Goal: Navigation & Orientation: Find specific page/section

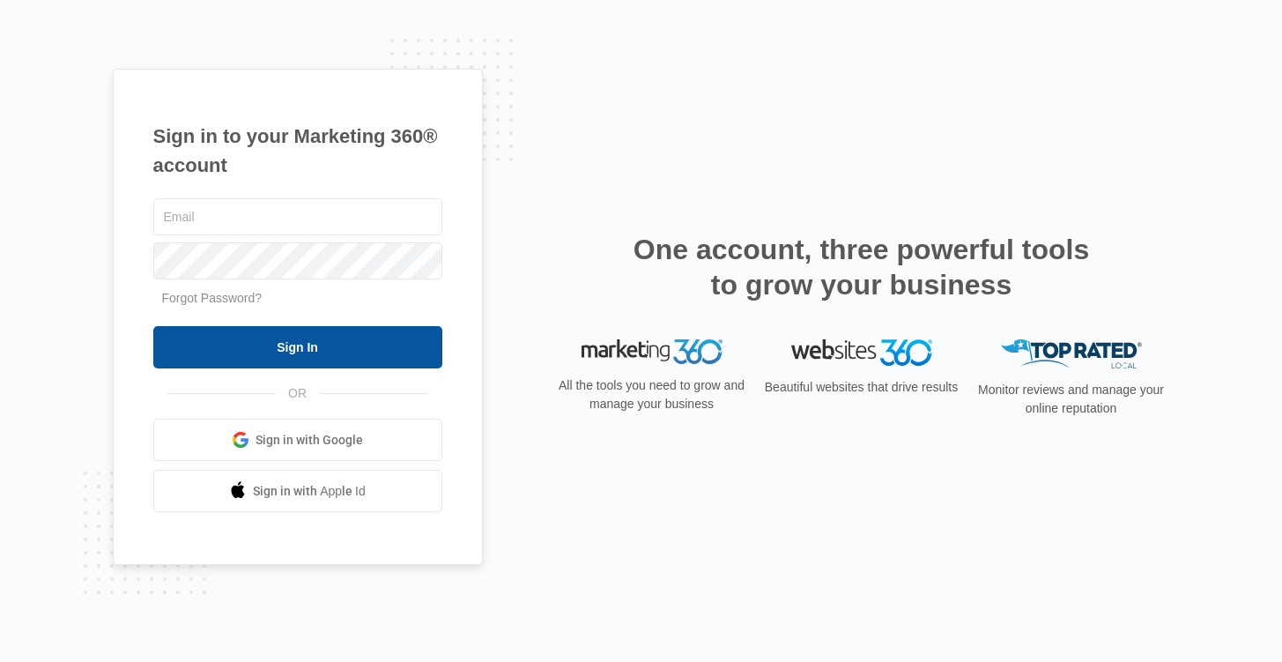
type input "[EMAIL_ADDRESS][DOMAIN_NAME]"
click at [321, 349] on input "Sign In" at bounding box center [297, 347] width 289 height 42
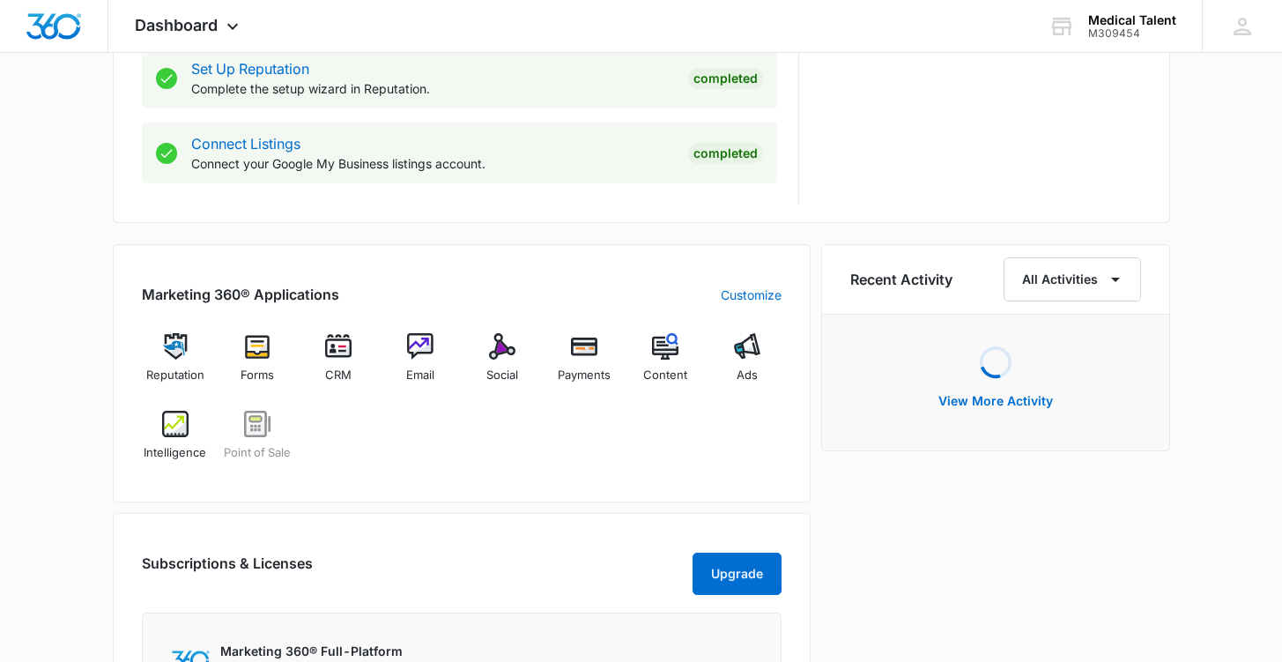
scroll to position [904, 0]
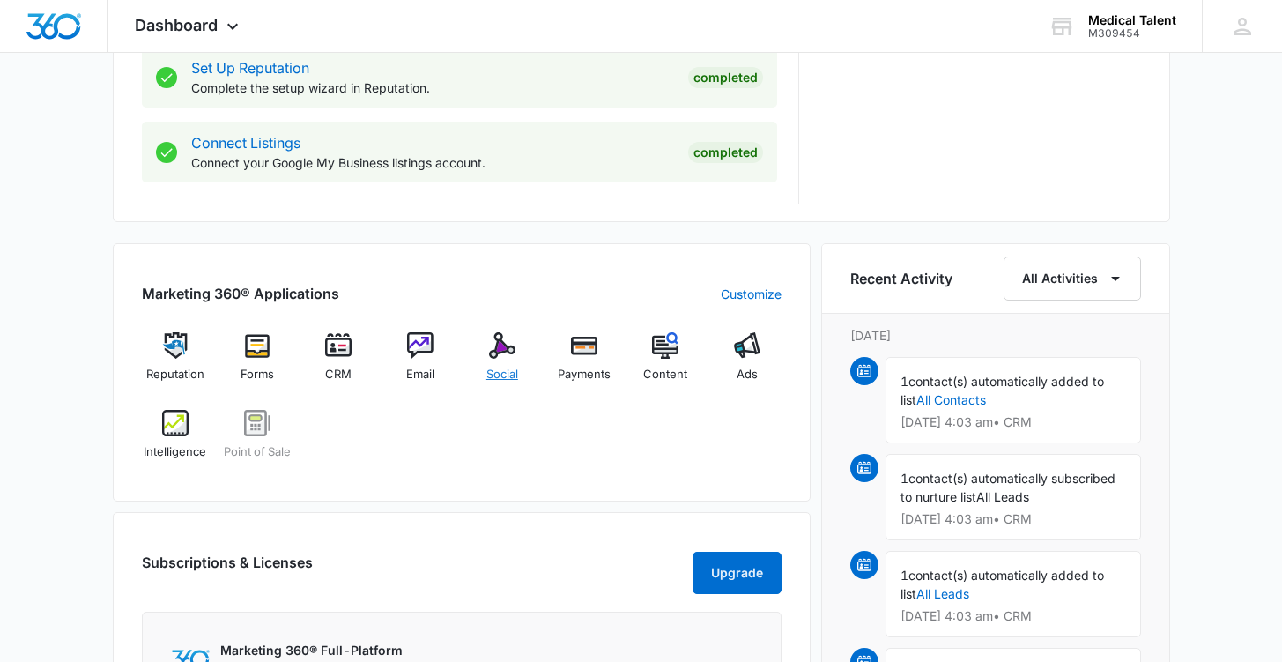
click at [499, 351] on img at bounding box center [502, 345] width 26 height 26
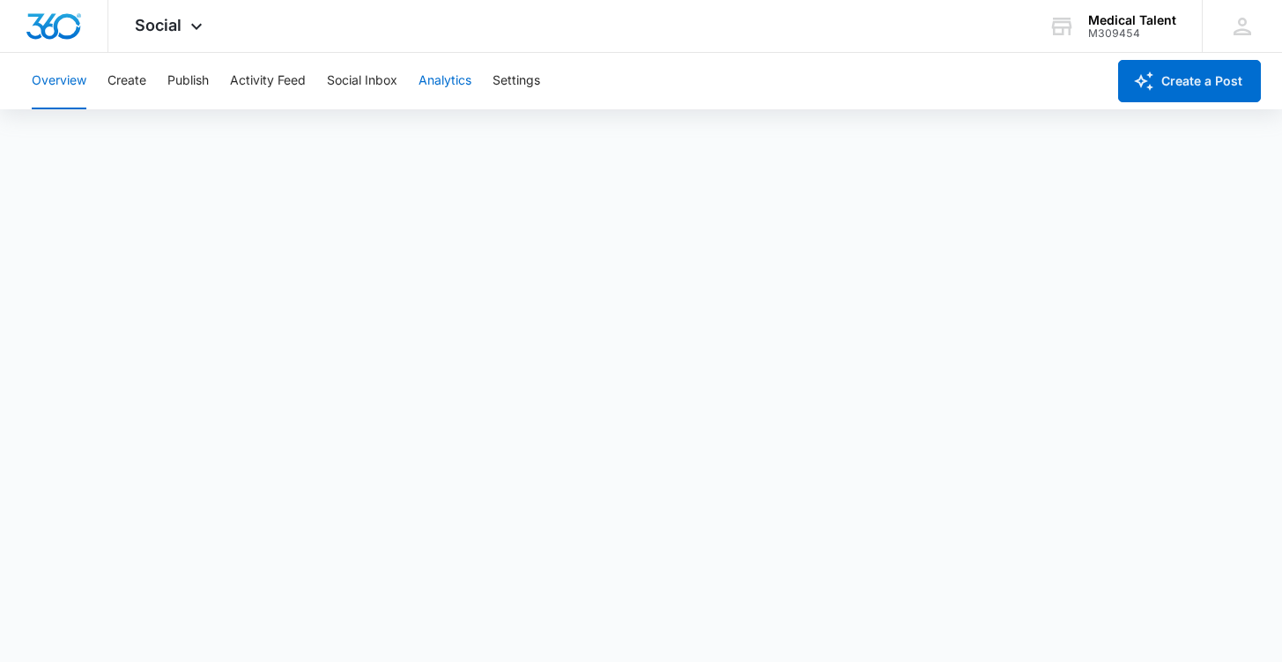
click at [424, 80] on button "Analytics" at bounding box center [444, 81] width 53 height 56
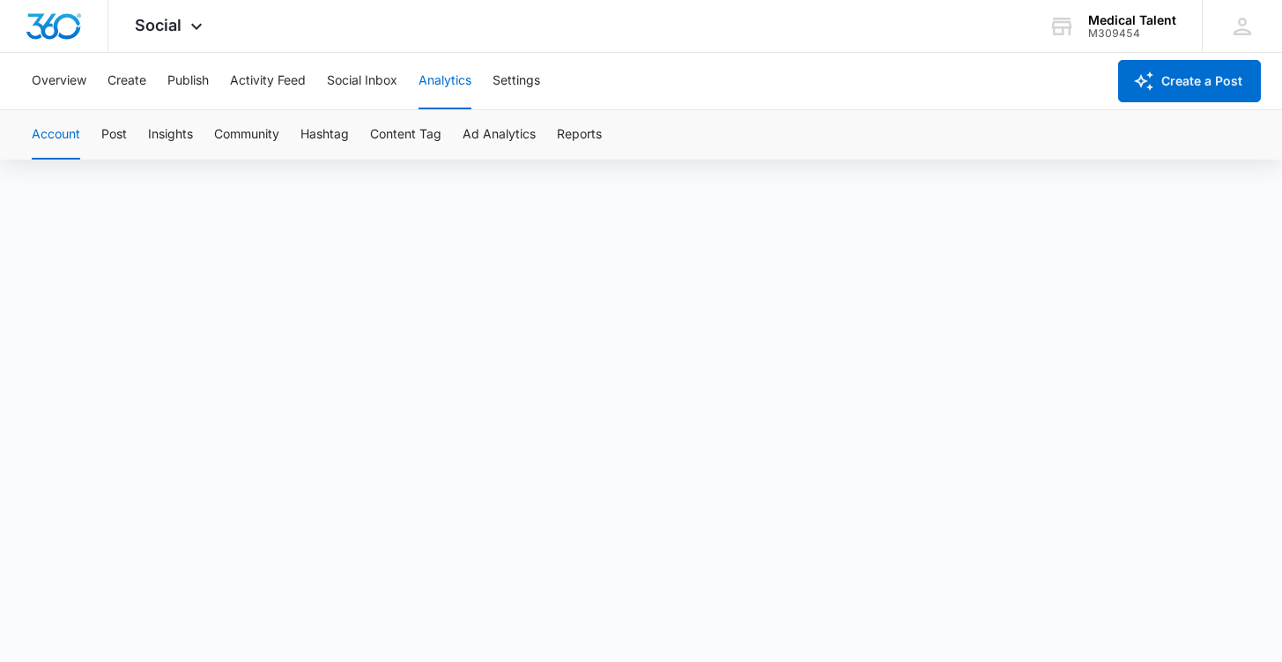
scroll to position [12, 0]
click at [466, 135] on button "Ad Analytics" at bounding box center [498, 134] width 73 height 49
click at [55, 125] on button "Account" at bounding box center [56, 134] width 48 height 49
click at [605, 133] on div "Account Post Insights Community Hashtag Content Tag Ad Analytics Reports" at bounding box center [640, 134] width 1239 height 49
click at [579, 133] on button "Reports" at bounding box center [579, 134] width 45 height 49
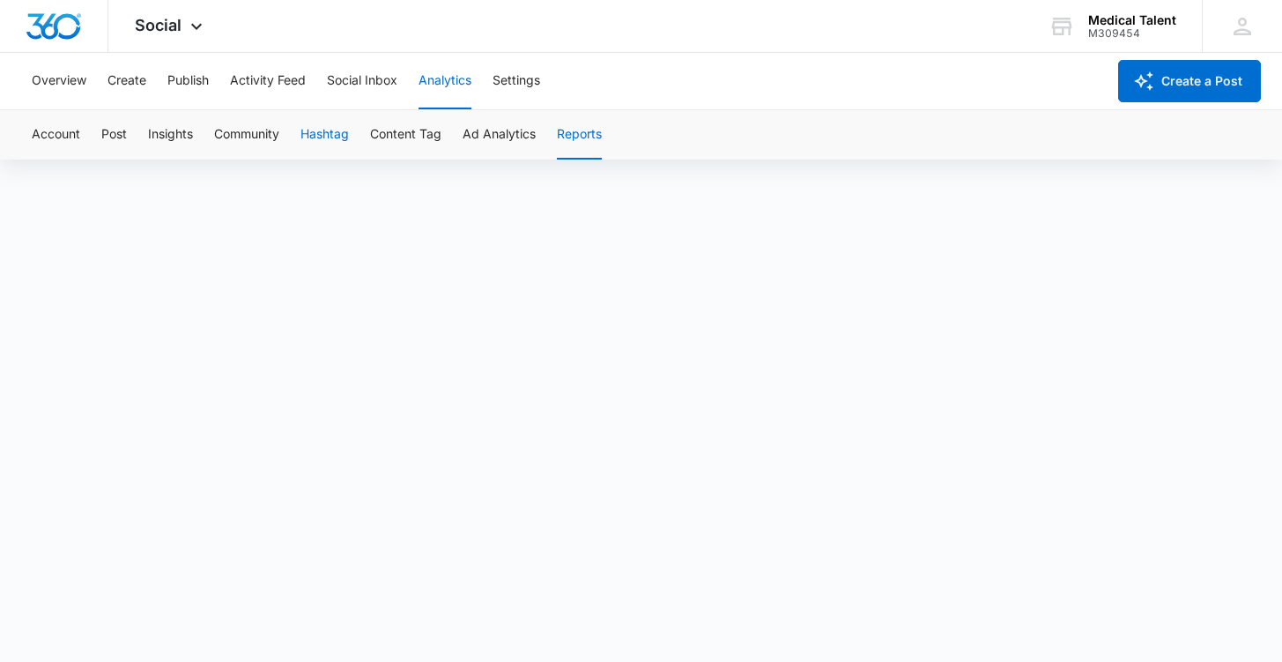
click at [346, 114] on button "Hashtag" at bounding box center [324, 134] width 48 height 49
click at [351, 84] on button "Social Inbox" at bounding box center [362, 81] width 70 height 56
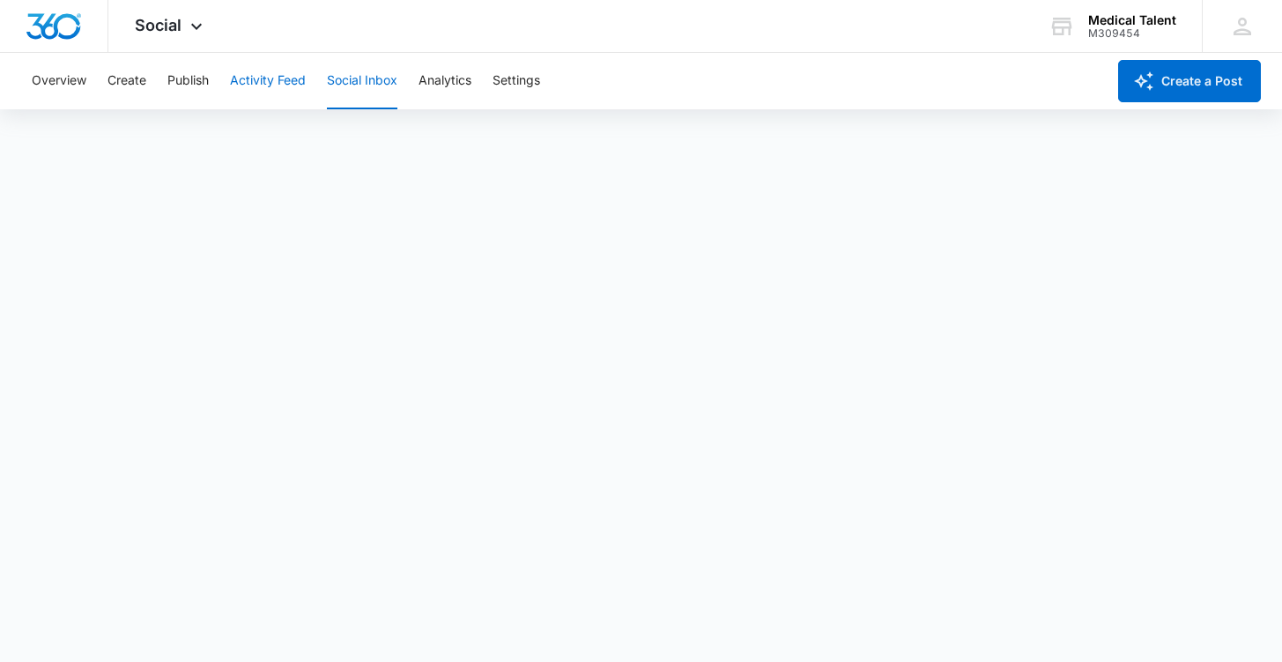
click at [270, 82] on button "Activity Feed" at bounding box center [268, 81] width 76 height 56
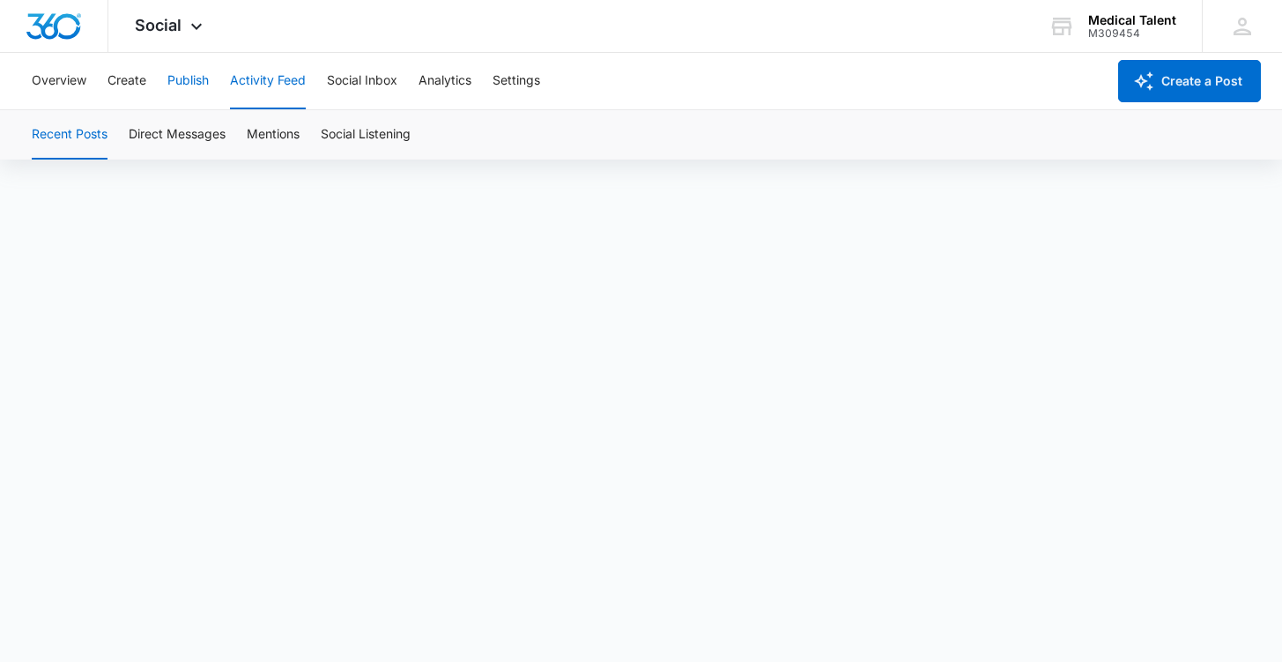
click at [193, 70] on button "Publish" at bounding box center [187, 81] width 41 height 56
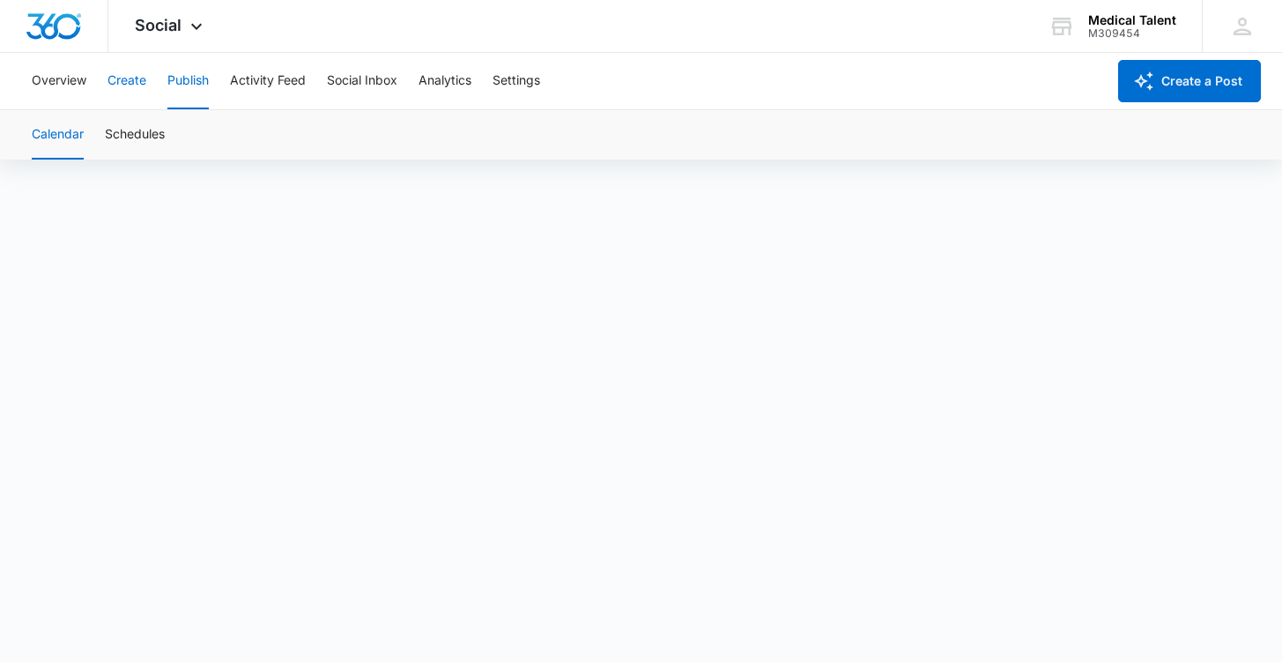
click at [124, 94] on button "Create" at bounding box center [126, 81] width 39 height 56
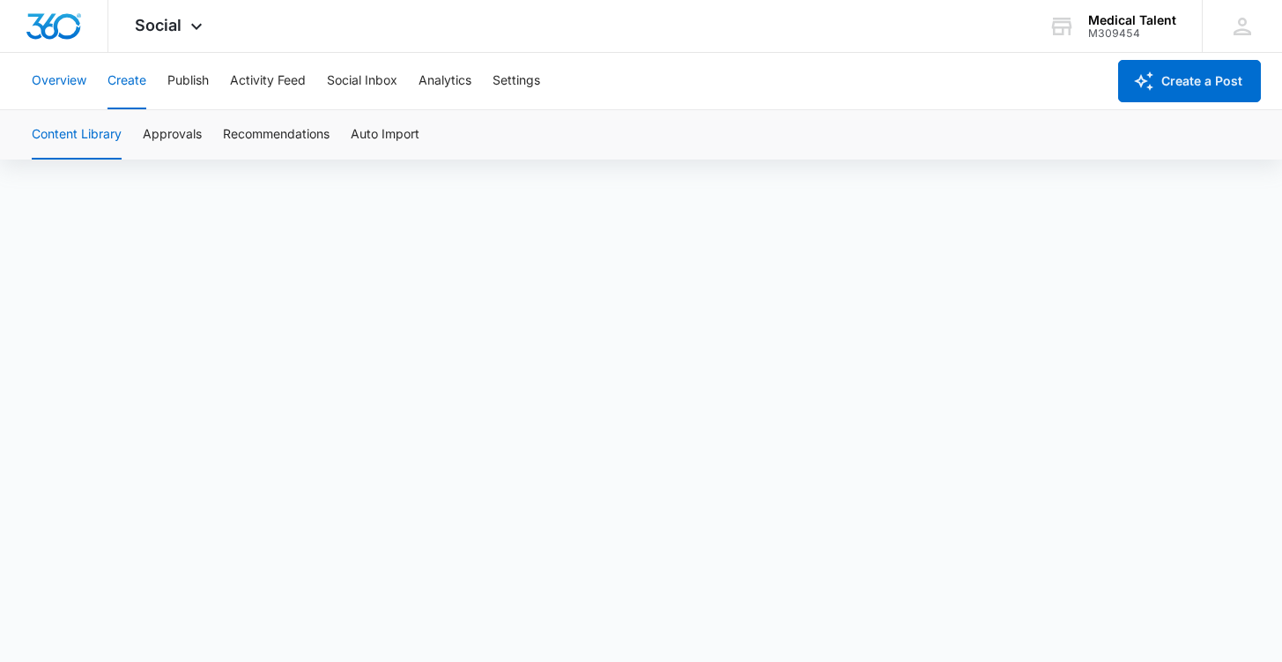
click at [55, 67] on button "Overview" at bounding box center [59, 81] width 55 height 56
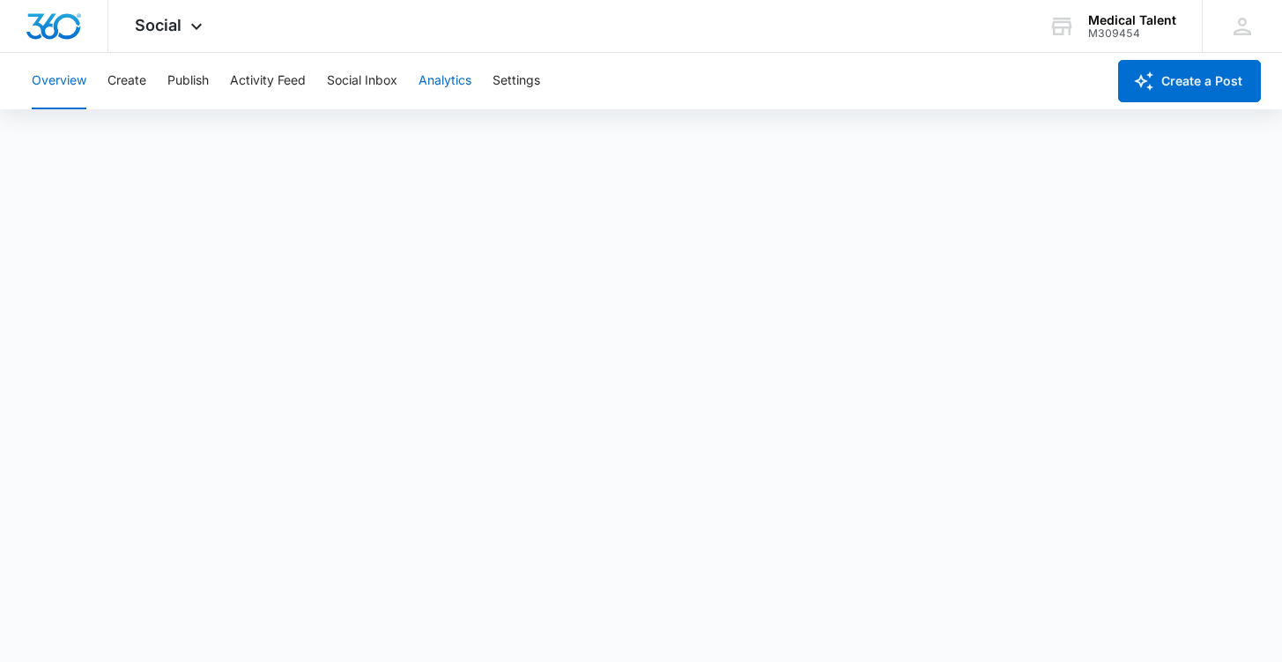
click at [441, 82] on button "Analytics" at bounding box center [444, 81] width 53 height 56
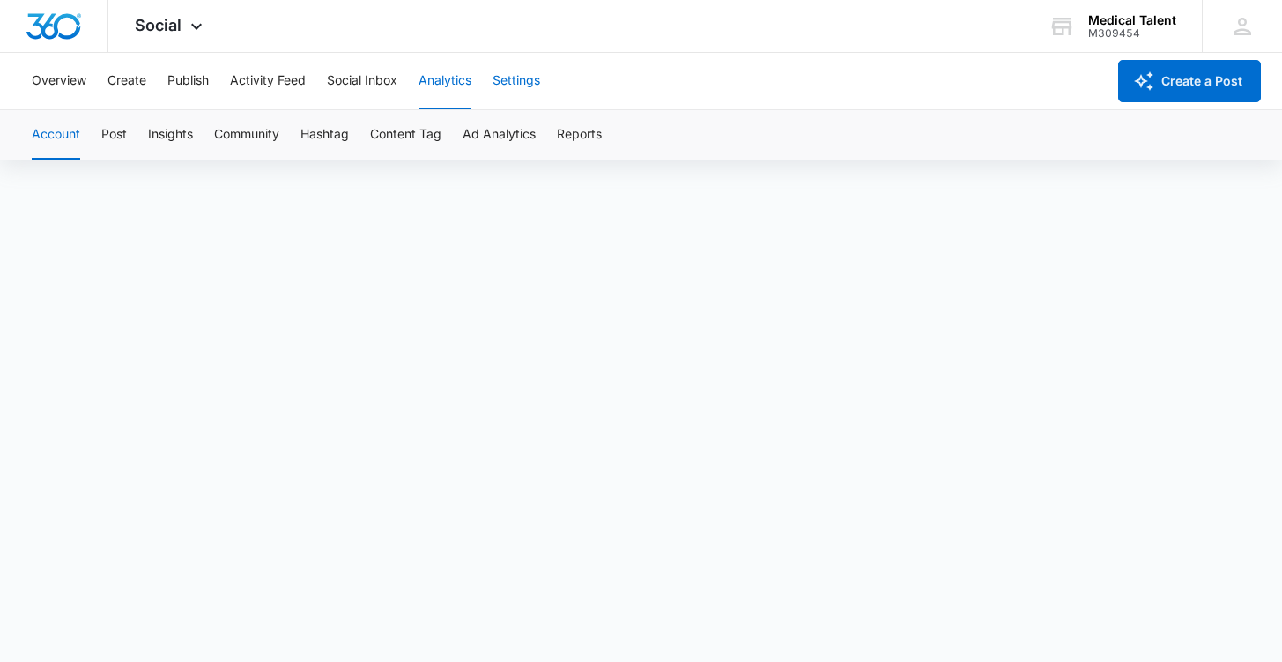
click at [504, 92] on button "Settings" at bounding box center [516, 81] width 48 height 56
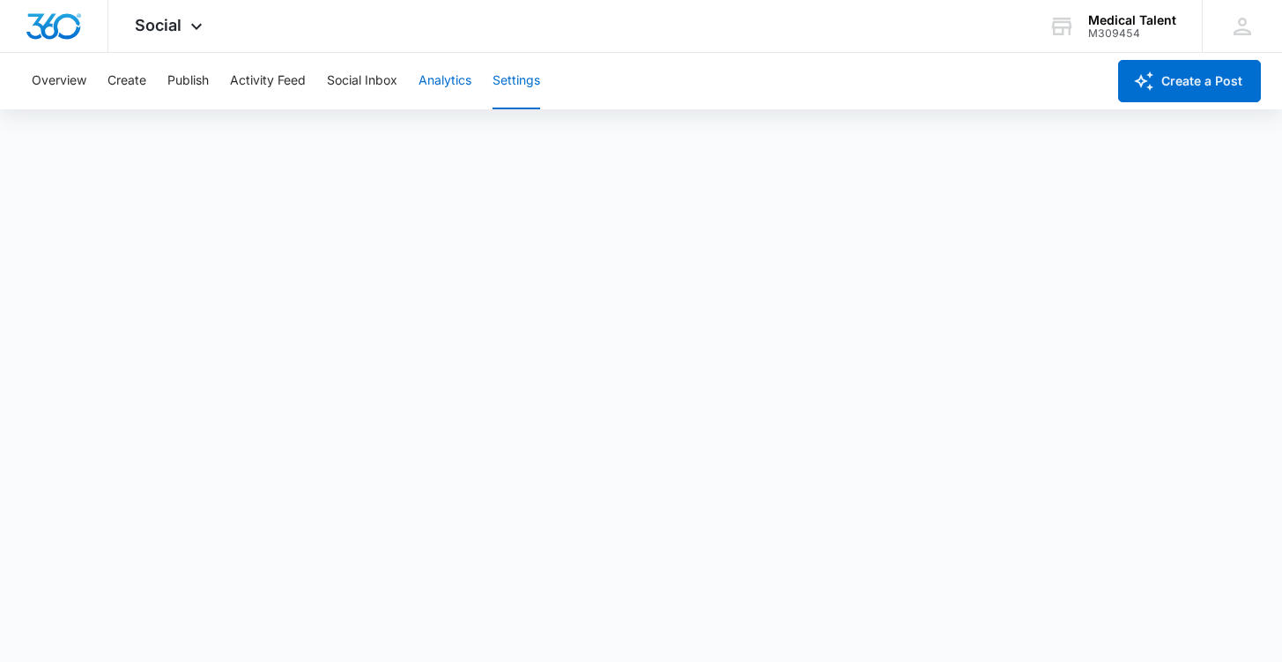
click at [436, 85] on button "Analytics" at bounding box center [444, 81] width 53 height 56
